Goal: Transaction & Acquisition: Purchase product/service

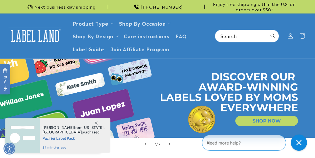
click at [97, 122] on icon at bounding box center [96, 122] width 3 height 3
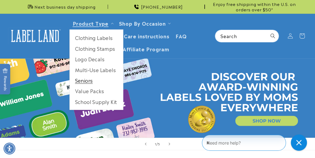
click at [83, 81] on link "Seniors" at bounding box center [96, 80] width 53 height 11
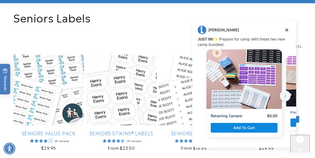
scroll to position [54, 0]
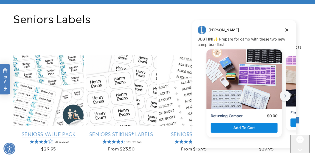
click at [49, 130] on link "Seniors Value Pack" at bounding box center [48, 133] width 71 height 6
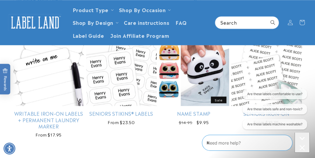
scroll to position [412, 0]
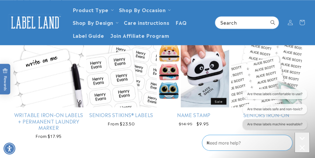
click at [281, 124] on button "Are these labels machine washable?" at bounding box center [275, 124] width 64 height 10
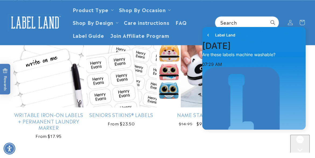
scroll to position [0, 0]
drag, startPoint x: 208, startPoint y: 35, endPoint x: 216, endPoint y: 25, distance: 13.5
click at [209, 34] on icon "go to home page" at bounding box center [208, 35] width 5 height 6
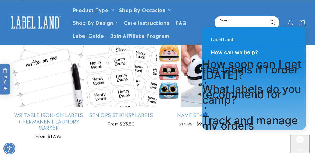
click at [228, 21] on header "Product Type Product Type Clothing Labels Clothing Stamps Logo Decals Multi-Use…" at bounding box center [157, 22] width 315 height 45
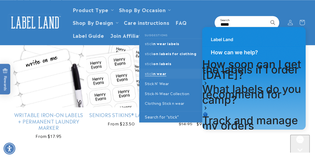
type input "*****"
click at [156, 75] on span "n wear" at bounding box center [159, 73] width 13 height 5
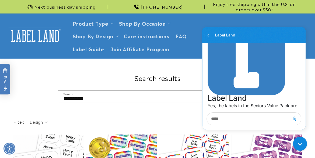
scroll to position [63, 0]
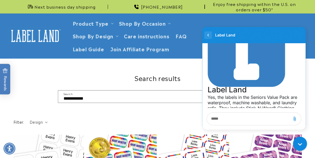
click at [208, 34] on icon "go to home page" at bounding box center [207, 35] width 1 height 2
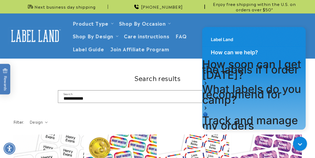
click at [195, 33] on header "Product Type Product Type Clothing Labels Clothing Stamps Logo Decals Multi-Use…" at bounding box center [157, 35] width 315 height 45
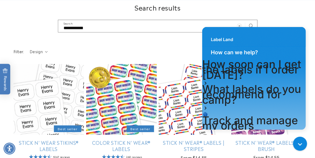
scroll to position [53, 0]
drag, startPoint x: 263, startPoint y: 28, endPoint x: 278, endPoint y: 21, distance: 16.9
click at [278, 24] on html "Label Land How can we help? How soon can I get the labels if I order [DATE]? Wh…" at bounding box center [254, 78] width 112 height 109
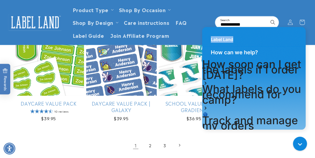
scroll to position [640, 0]
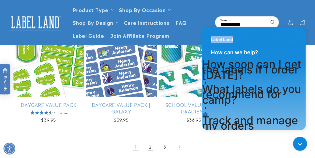
click at [151, 147] on link "2" at bounding box center [150, 146] width 12 height 12
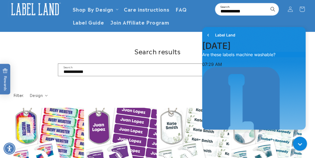
scroll to position [34, 0]
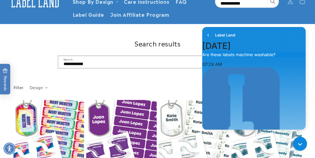
drag, startPoint x: 316, startPoint y: 15, endPoint x: 19, endPoint y: 10, distance: 297.8
click at [208, 36] on icon "go to home page" at bounding box center [208, 35] width 5 height 6
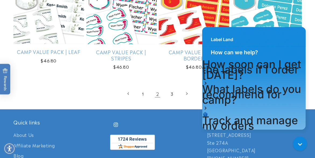
scroll to position [677, 0]
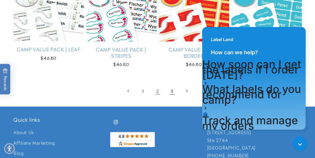
click at [172, 90] on link "3" at bounding box center [172, 91] width 12 height 12
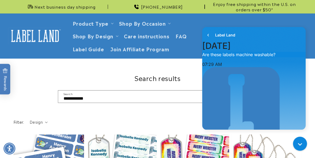
scroll to position [63, 0]
click at [209, 36] on icon "go to home page" at bounding box center [208, 35] width 5 height 6
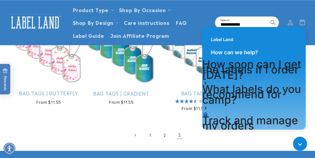
scroll to position [412, 0]
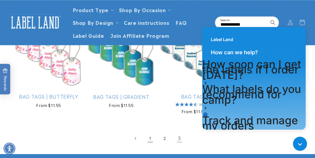
click at [150, 140] on link "1" at bounding box center [150, 138] width 12 height 12
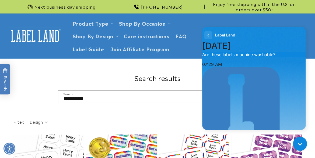
scroll to position [63, 0]
click at [209, 35] on icon "go to home page" at bounding box center [208, 35] width 5 height 6
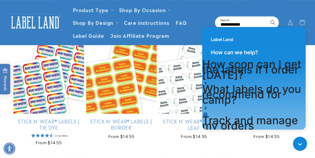
scroll to position [198, 0]
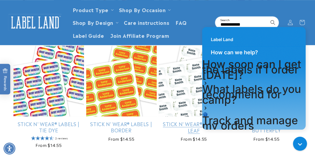
click at [182, 126] on link "Stick N' Wear® Labels | Leaf" at bounding box center [194, 126] width 71 height 13
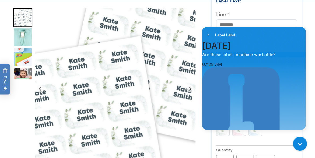
scroll to position [204, 0]
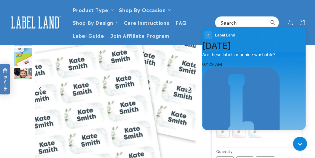
click at [209, 36] on icon "go to home page" at bounding box center [207, 35] width 1 height 2
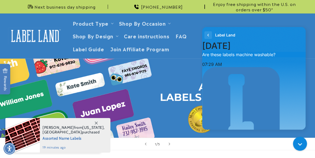
scroll to position [63, 0]
click at [209, 37] on icon "go to home page" at bounding box center [208, 35] width 5 height 6
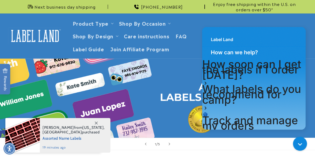
click at [95, 124] on icon at bounding box center [96, 122] width 3 height 3
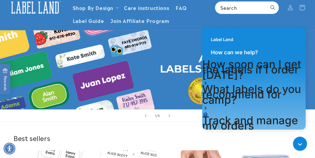
scroll to position [30, 0]
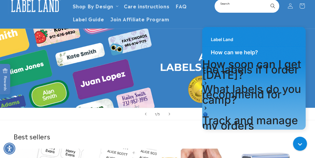
click at [231, 6] on input "Search" at bounding box center [247, 6] width 64 height 12
type input "*"
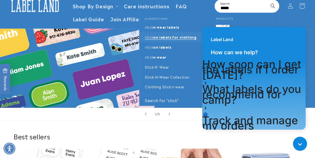
type input "*****"
click at [164, 36] on span "on labels for clothing" at bounding box center [174, 36] width 43 height 5
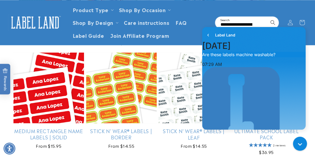
scroll to position [517, 0]
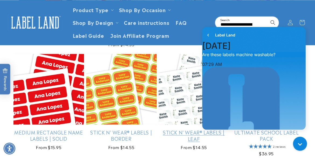
click at [192, 135] on link "Stick N' Wear® Labels | Leaf" at bounding box center [194, 135] width 71 height 13
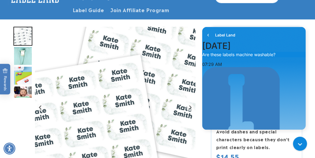
scroll to position [63, 0]
click at [208, 34] on icon "go to home page" at bounding box center [207, 35] width 1 height 2
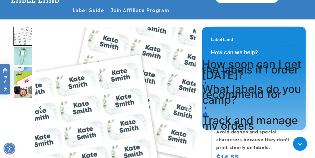
drag, startPoint x: 254, startPoint y: 33, endPoint x: 259, endPoint y: 28, distance: 6.3
click at [249, 33] on div "Label Land" at bounding box center [253, 36] width 103 height 19
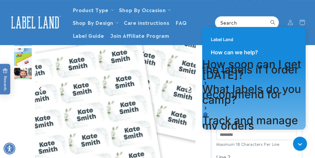
scroll to position [86, 0]
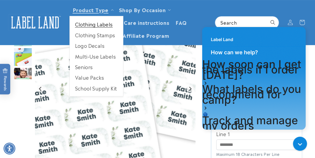
click at [90, 26] on link "Clothing Labels" at bounding box center [96, 24] width 53 height 11
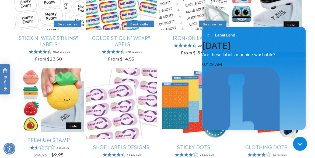
scroll to position [162, 0]
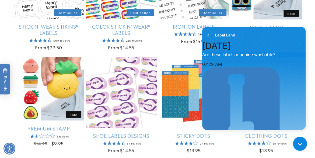
drag, startPoint x: 273, startPoint y: 40, endPoint x: 245, endPoint y: 32, distance: 28.7
click at [268, 40] on div "Label Land" at bounding box center [253, 35] width 103 height 16
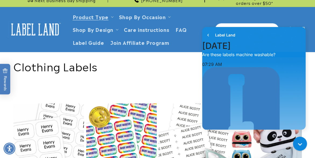
scroll to position [0, 0]
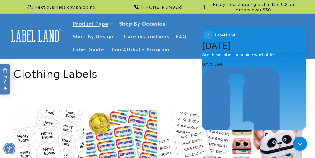
click at [208, 35] on icon "go to home page" at bounding box center [207, 35] width 1 height 2
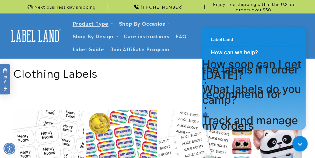
click at [299, 143] on icon "Close gorgias live chat" at bounding box center [301, 144] width 6 height 6
